Goal: Task Accomplishment & Management: Manage account settings

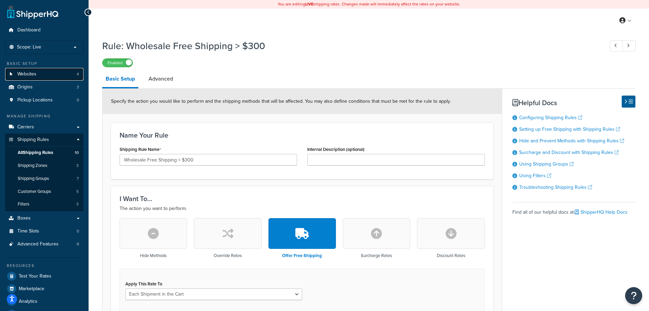
click at [44, 73] on link "Websites 4" at bounding box center [44, 74] width 78 height 13
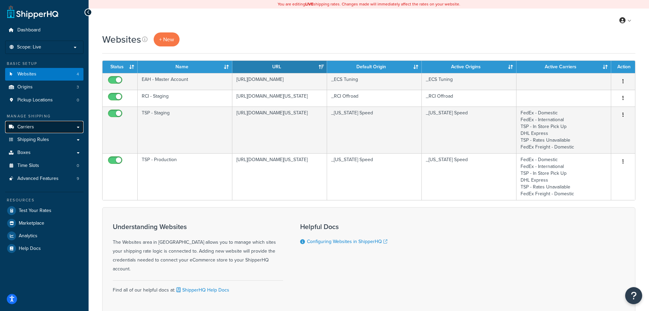
click at [54, 125] on link "Carriers" at bounding box center [44, 127] width 78 height 13
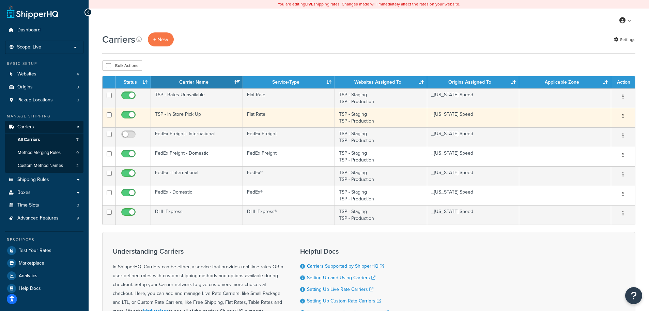
click at [193, 114] on td "TSP - In Store Pick Up" at bounding box center [197, 117] width 92 height 19
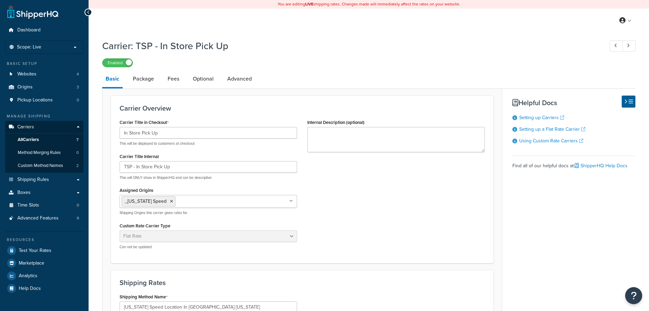
select select "flat"
click at [60, 138] on link "All Carriers 7" at bounding box center [44, 139] width 78 height 13
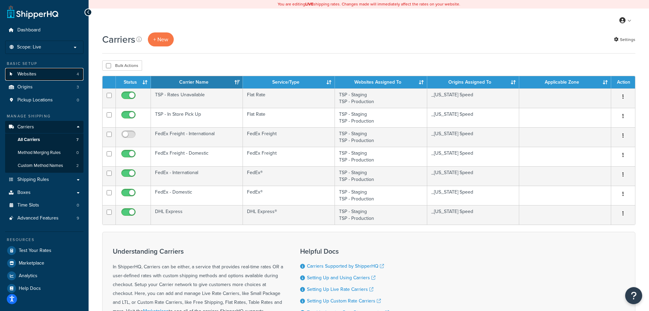
click at [35, 74] on span "Websites" at bounding box center [26, 74] width 19 height 6
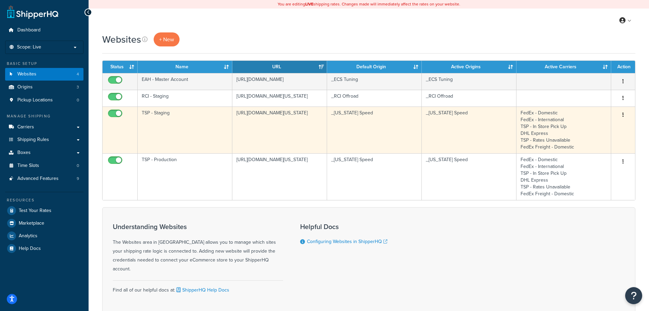
click at [307, 116] on td "[URL][DOMAIN_NAME][US_STATE]" at bounding box center [280, 129] width 95 height 47
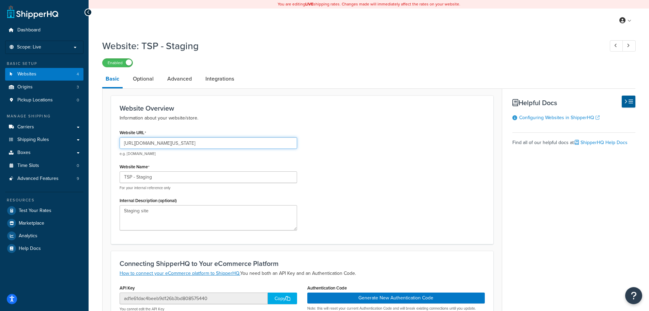
drag, startPoint x: 204, startPoint y: 143, endPoint x: 122, endPoint y: 147, distance: 82.3
click at [122, 147] on input "[URL][DOMAIN_NAME][US_STATE]" at bounding box center [209, 143] width 178 height 12
click at [19, 72] on span "Websites" at bounding box center [26, 74] width 19 height 6
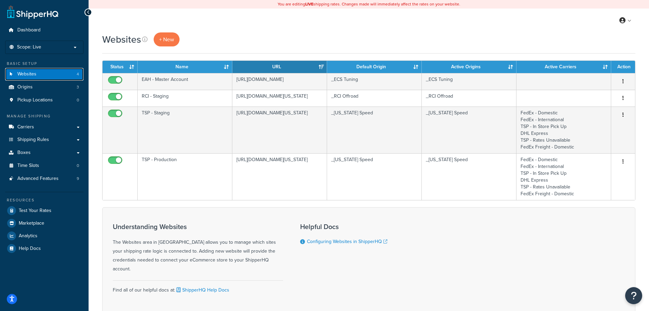
click at [68, 74] on link "Websites 4" at bounding box center [44, 74] width 78 height 13
click at [41, 144] on link "Shipping Rules" at bounding box center [44, 139] width 78 height 13
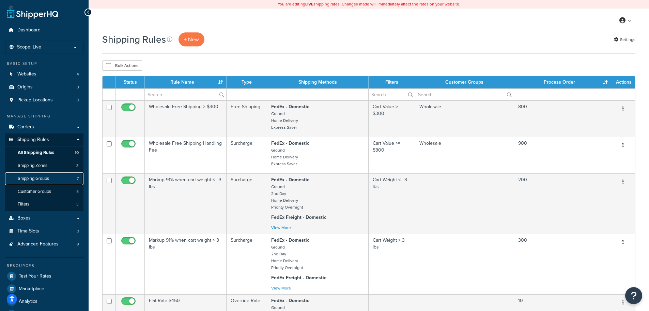
click at [42, 176] on span "Shipping Groups" at bounding box center [33, 179] width 31 height 6
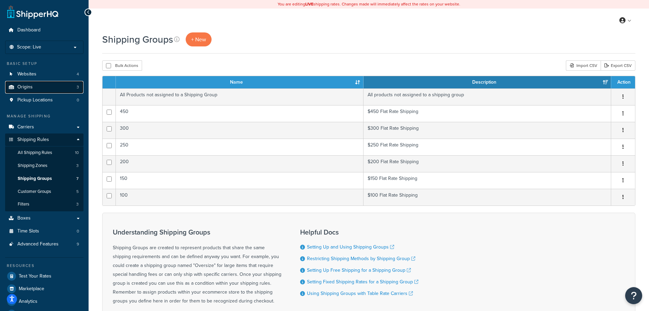
click at [39, 90] on link "Origins 3" at bounding box center [44, 87] width 78 height 13
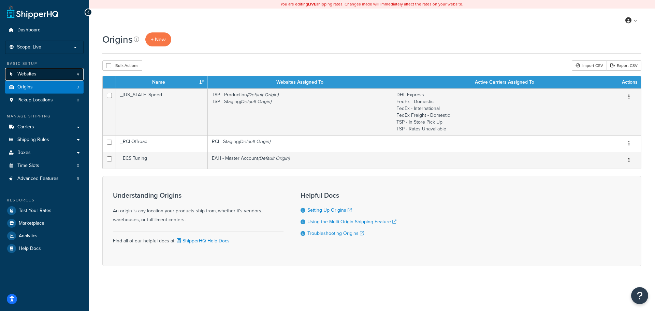
click at [43, 74] on link "Websites 4" at bounding box center [44, 74] width 78 height 13
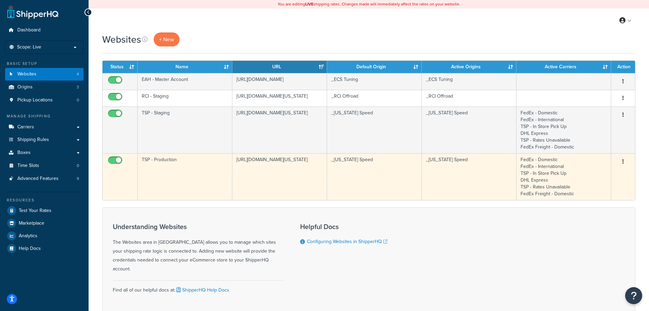
click at [172, 164] on td "TSP - Production" at bounding box center [185, 176] width 95 height 47
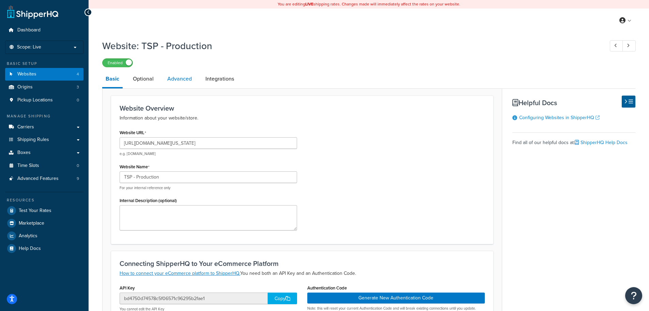
click at [181, 80] on link "Advanced" at bounding box center [179, 79] width 31 height 16
